Goal: Task Accomplishment & Management: Use online tool/utility

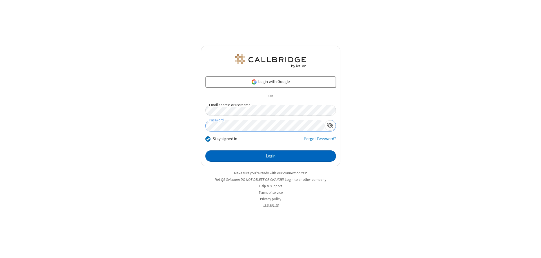
click at [271, 156] on button "Login" at bounding box center [270, 156] width 131 height 11
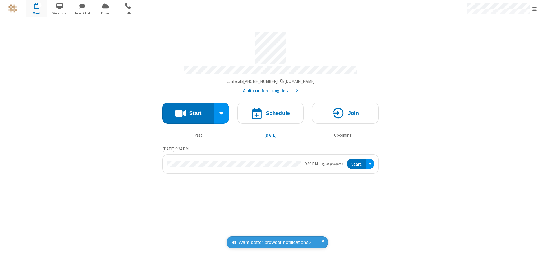
click at [188, 110] on button "Start" at bounding box center [188, 113] width 52 height 21
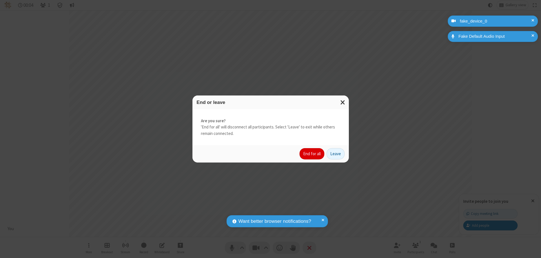
click at [312, 154] on button "End for all" at bounding box center [312, 153] width 25 height 11
